Goal: Task Accomplishment & Management: Use online tool/utility

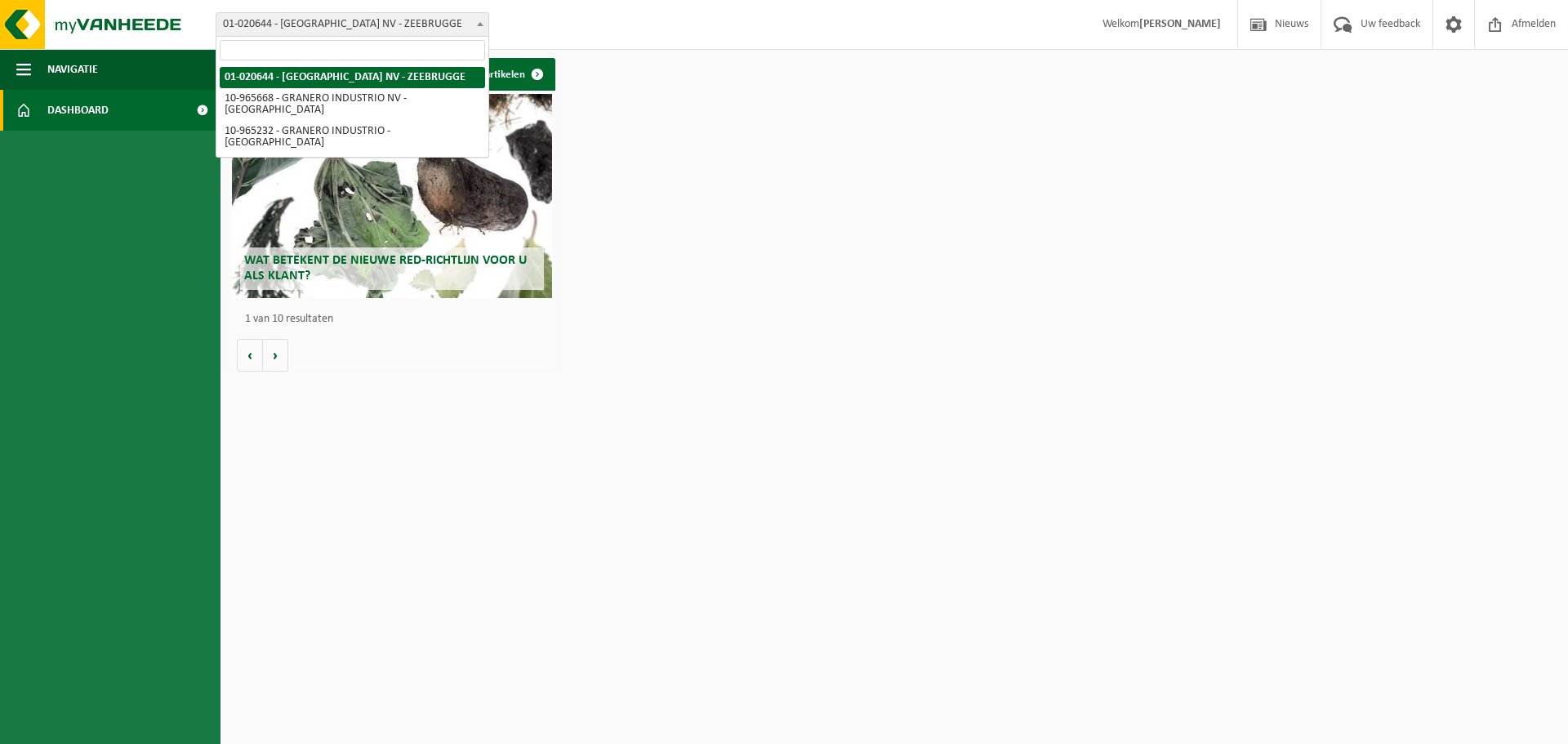
click at [481, 22] on b at bounding box center [479, 24] width 6 height 4
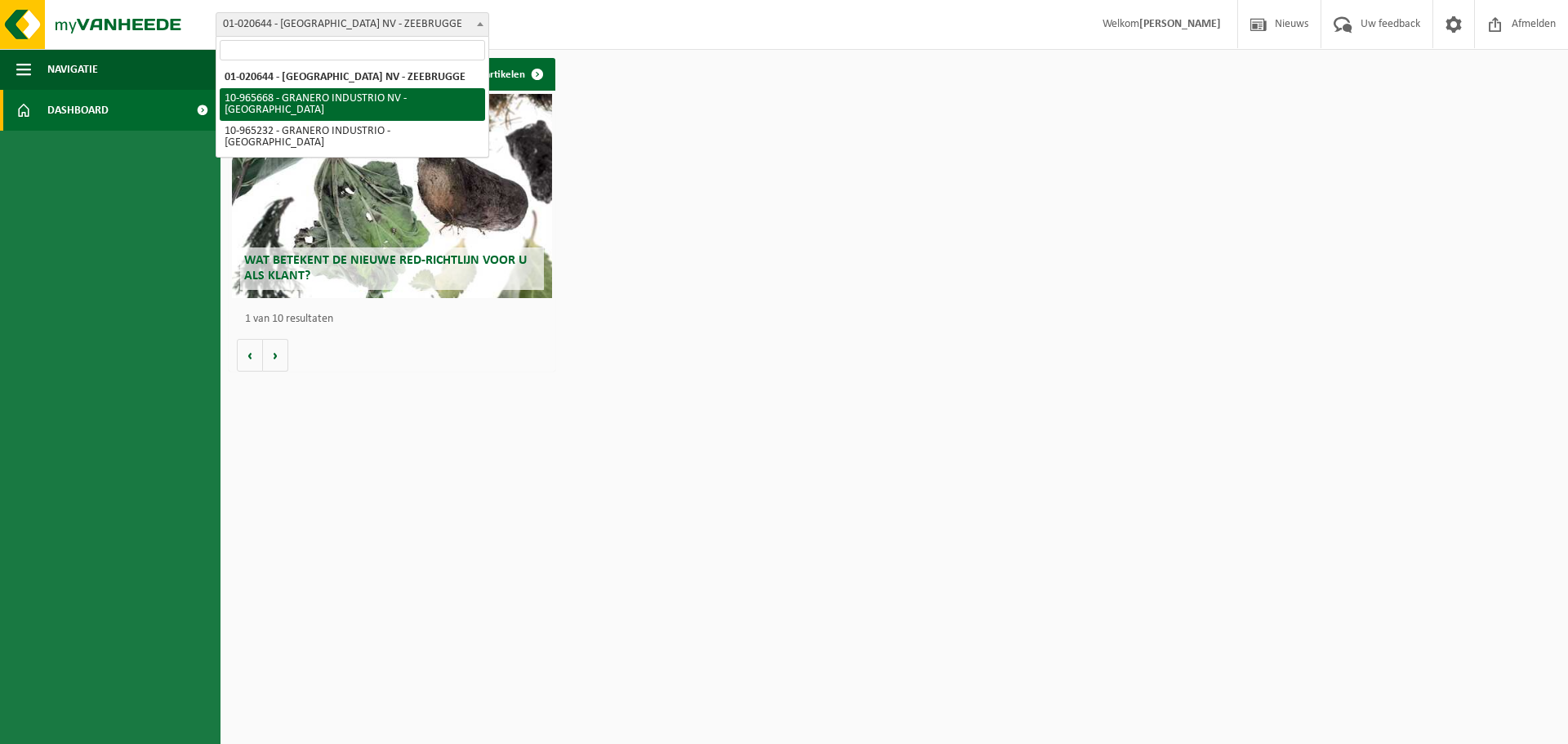
select select "152486"
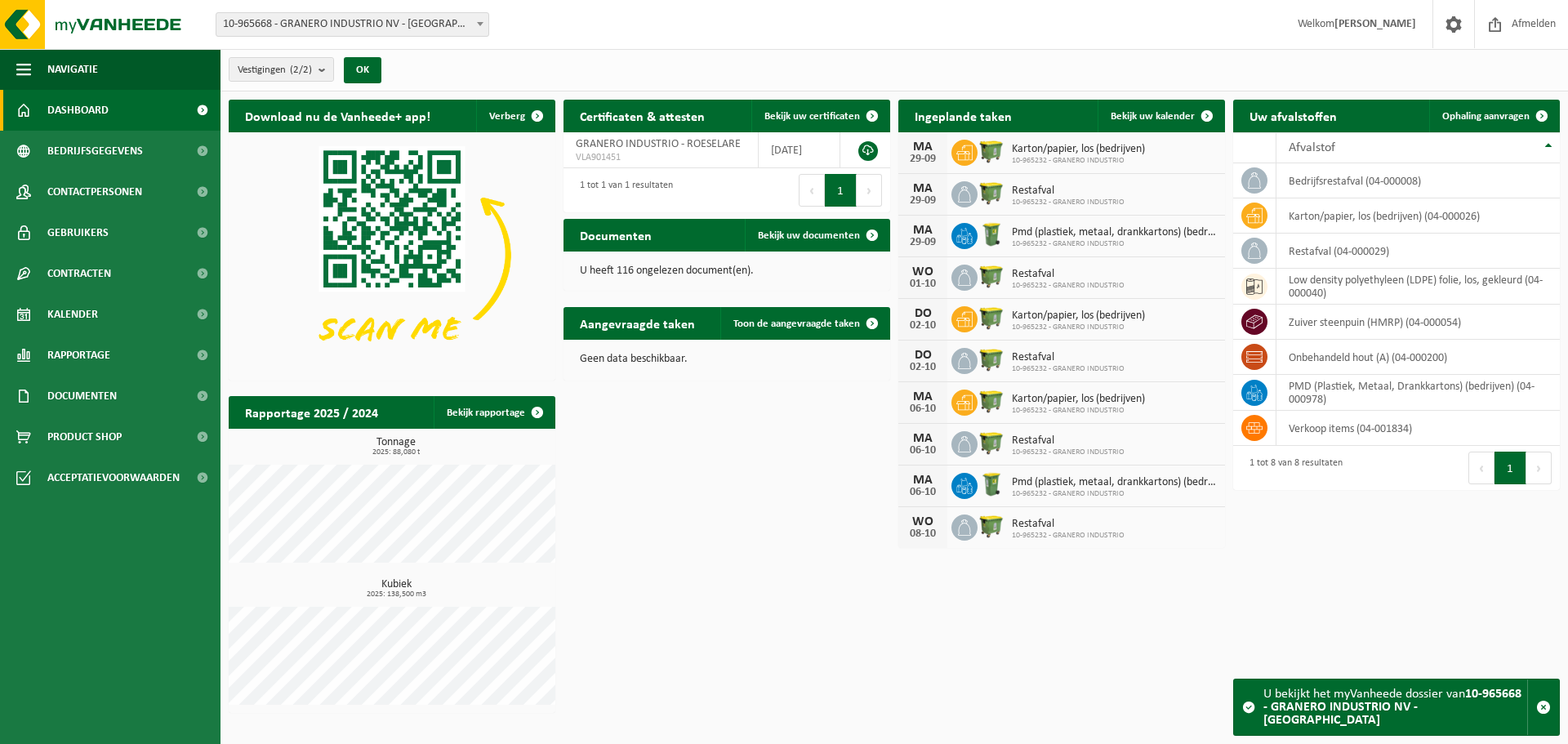
click at [1052, 651] on div "Download nu de Vanheede+ app! Verberg Certificaten & attesten Bekijk uw certifi…" at bounding box center [894, 406] width 1340 height 630
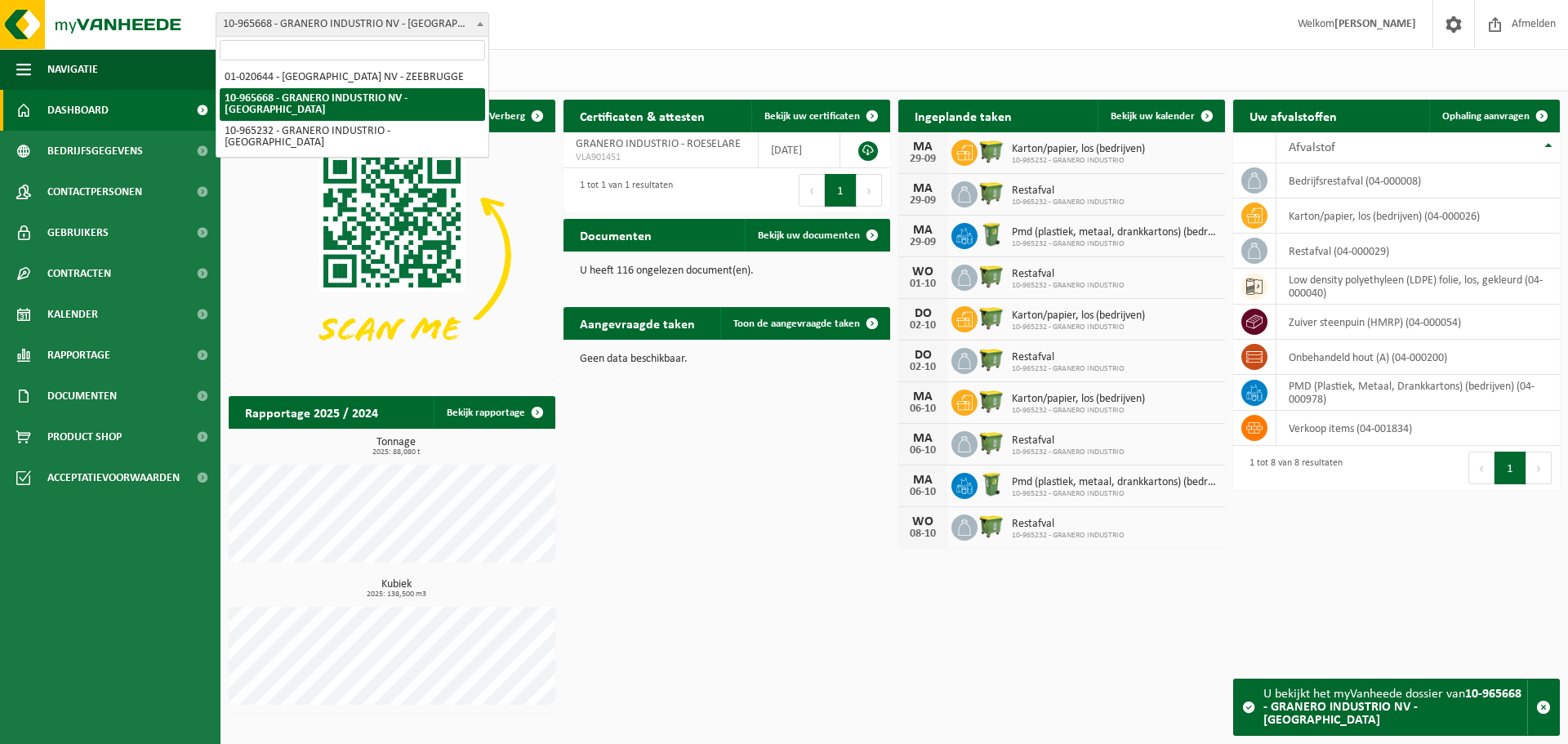
click at [485, 23] on span at bounding box center [480, 24] width 17 height 21
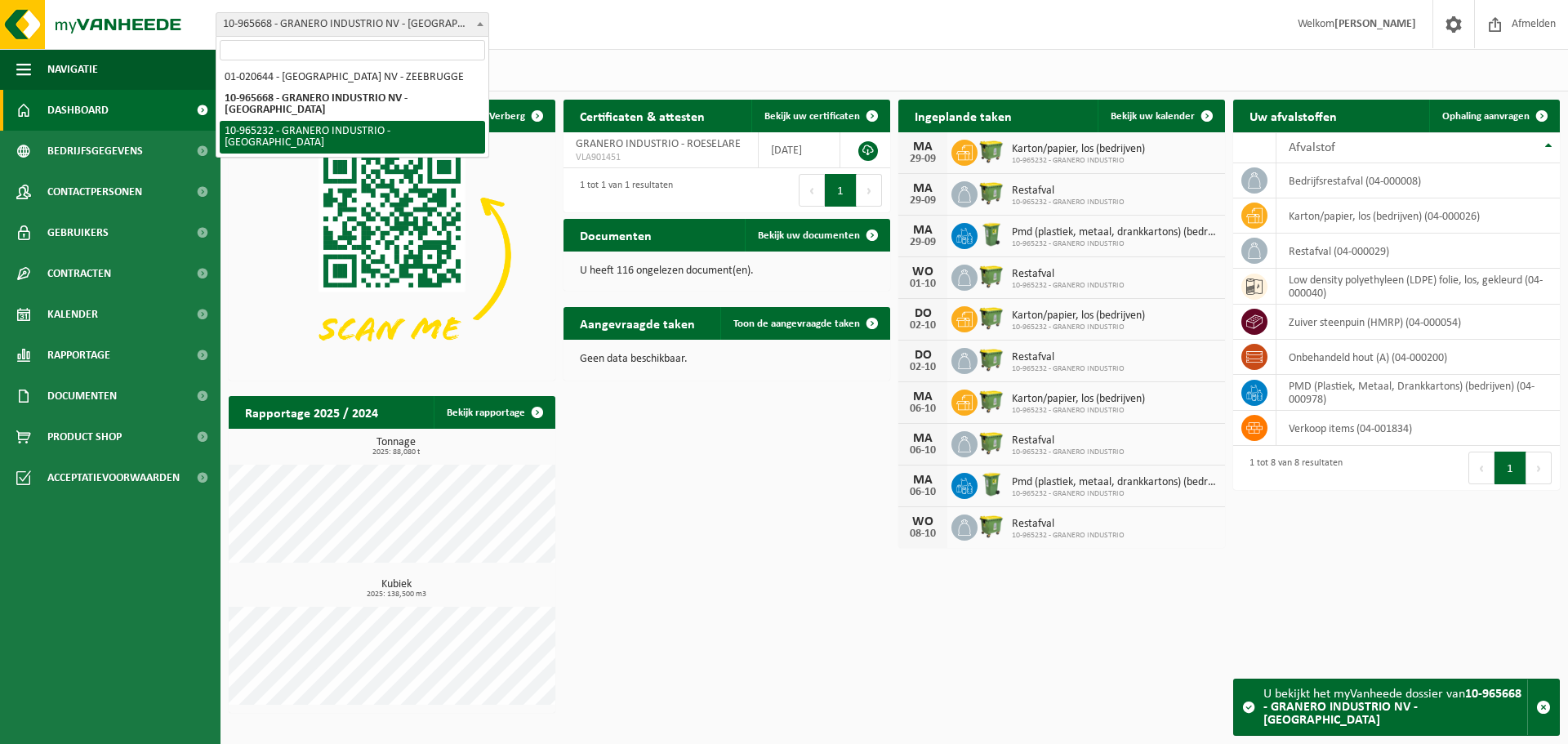
select select "152191"
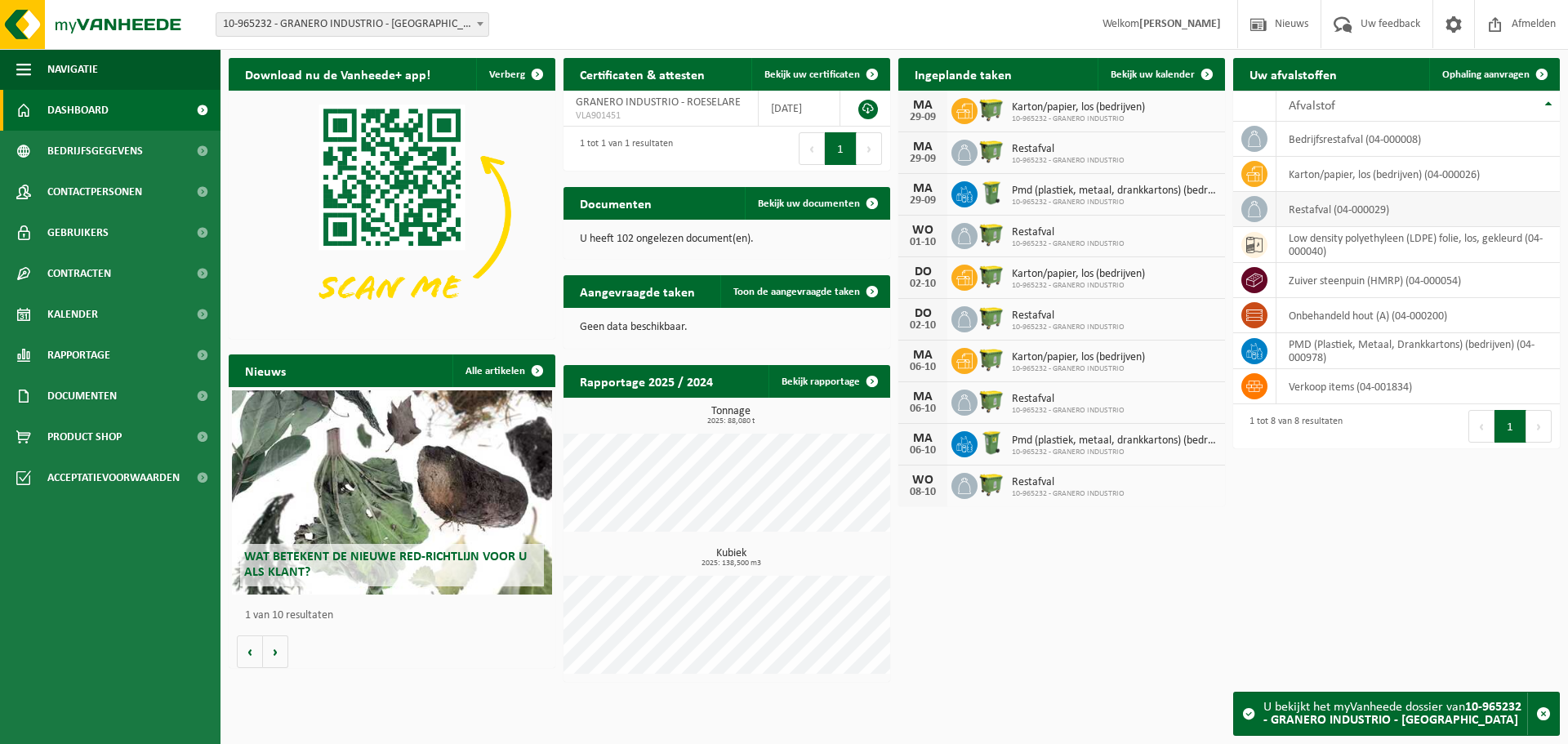
click at [1328, 209] on td "restafval (04-000029)" at bounding box center [1418, 209] width 283 height 35
click at [1375, 213] on td "restafval (04-000029)" at bounding box center [1418, 209] width 283 height 35
click at [1538, 73] on span at bounding box center [1542, 74] width 32 height 32
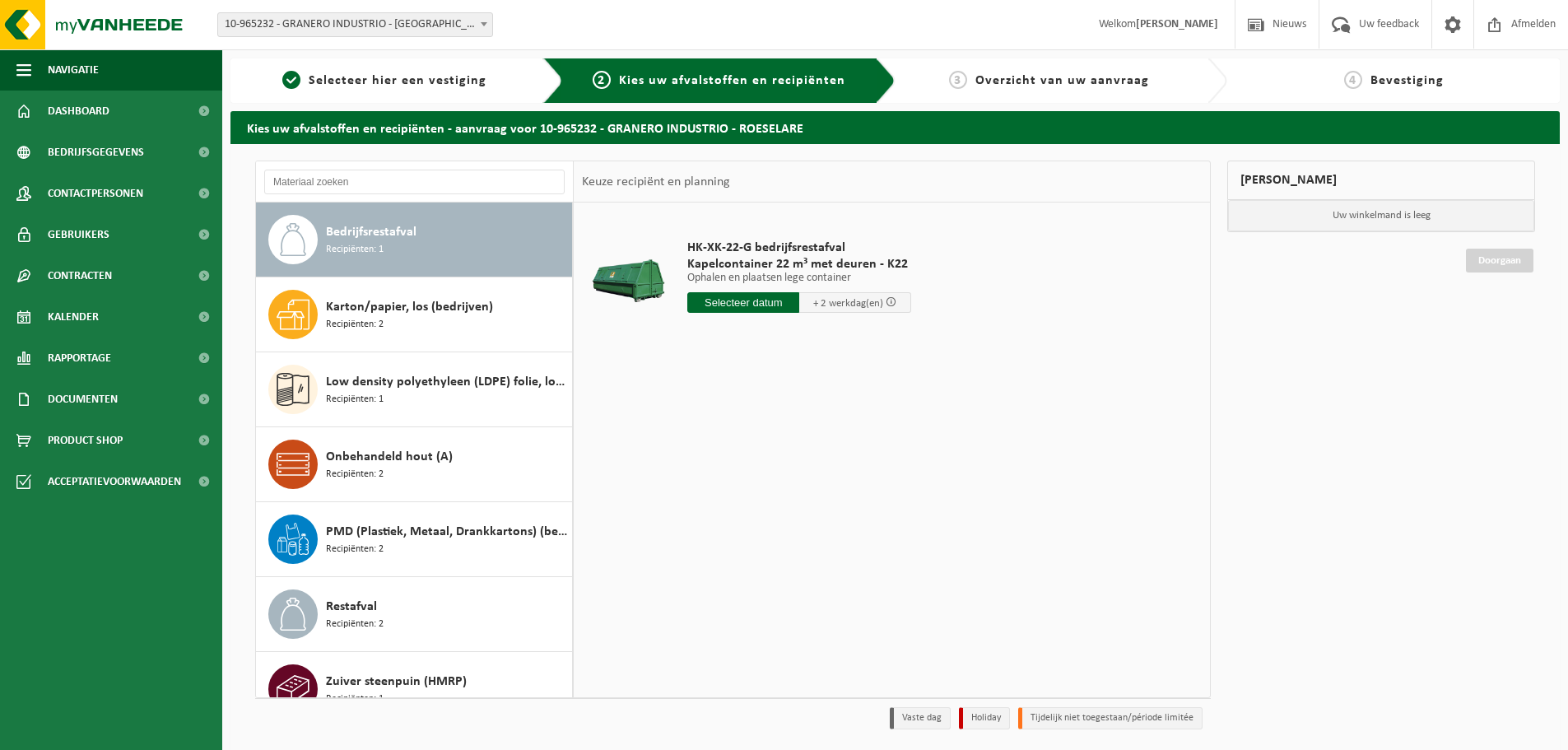
click at [1102, 409] on div "HK-XK-22-G bedrijfsrestafval Kapelcontainer 22 m³ met deuren - K22 Ophalen en p…" at bounding box center [892, 450] width 636 height 494
